Goal: Information Seeking & Learning: Find specific fact

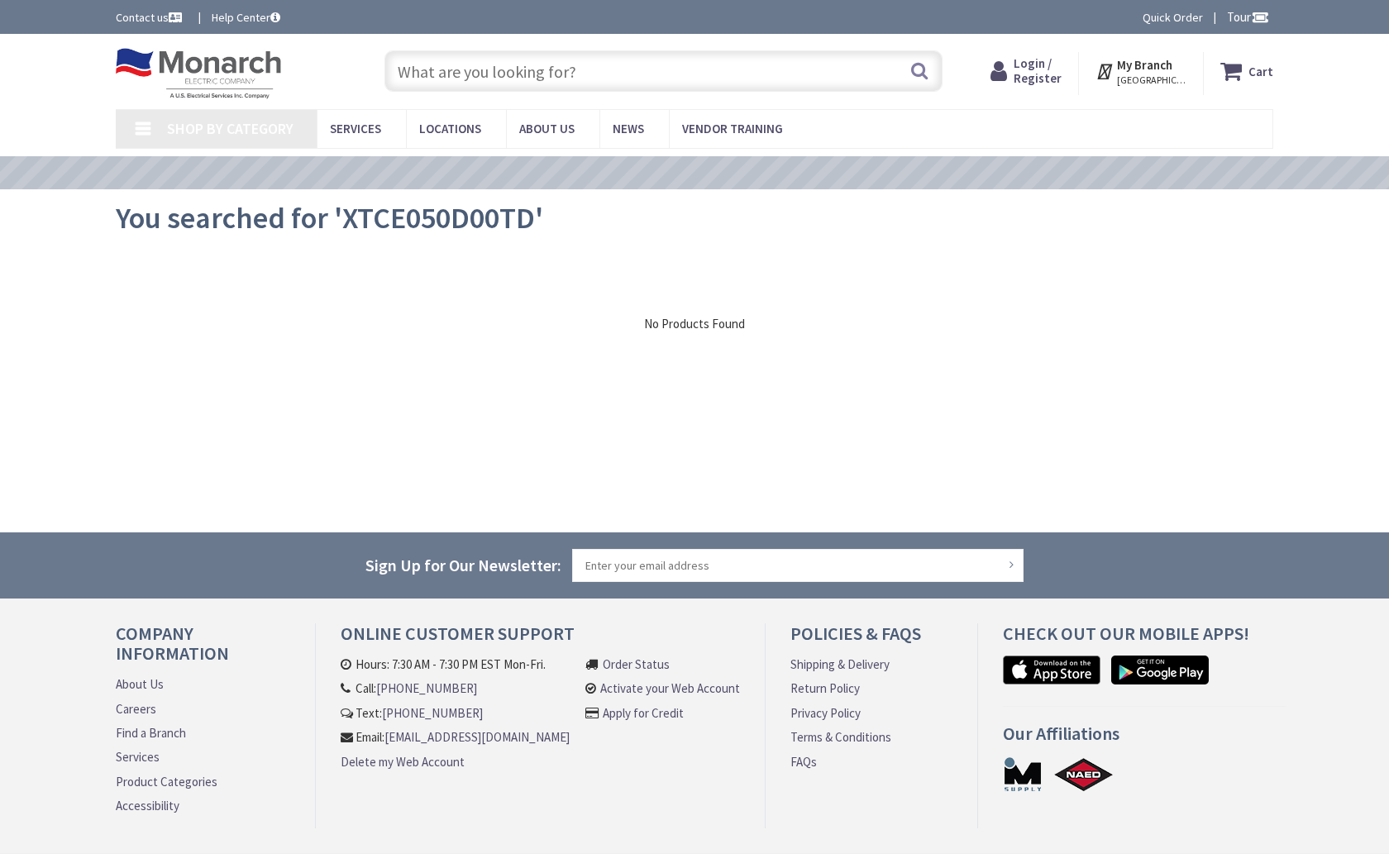
type input "NW 117th St, Miami, FL 33168, USA"
